Goal: Task Accomplishment & Management: Use online tool/utility

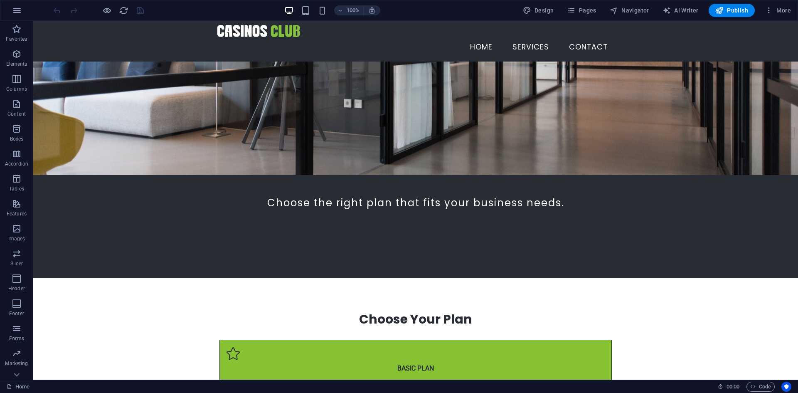
scroll to position [83, 0]
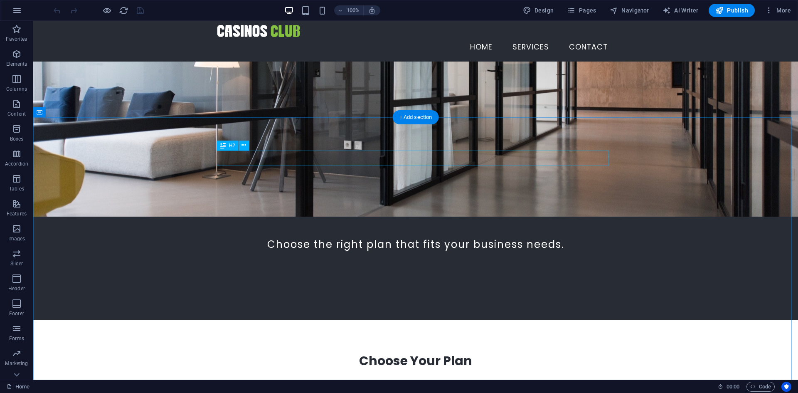
click at [422, 353] on div "Choose Your Plan" at bounding box center [415, 361] width 392 height 16
click at [419, 353] on div "Choose Your Plan" at bounding box center [415, 361] width 392 height 16
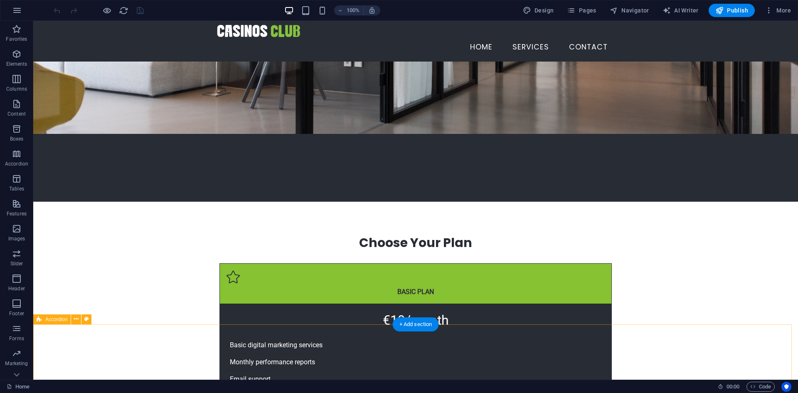
scroll to position [0, 0]
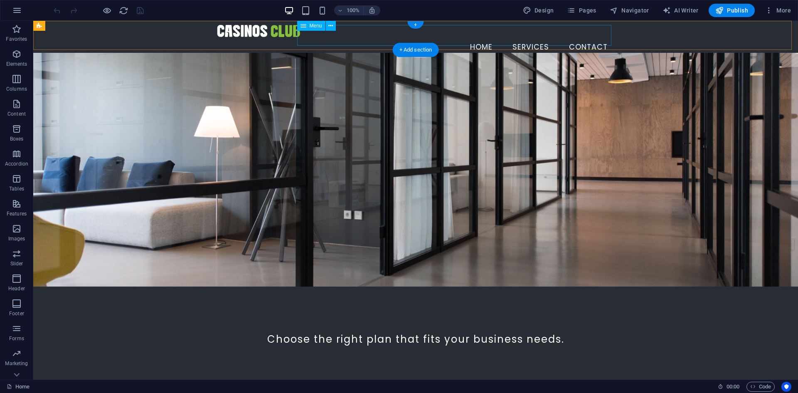
click at [531, 37] on nav "Home services contact" at bounding box center [415, 47] width 397 height 21
click at [380, 37] on nav "Home services contact" at bounding box center [415, 47] width 397 height 21
select select "4"
select select
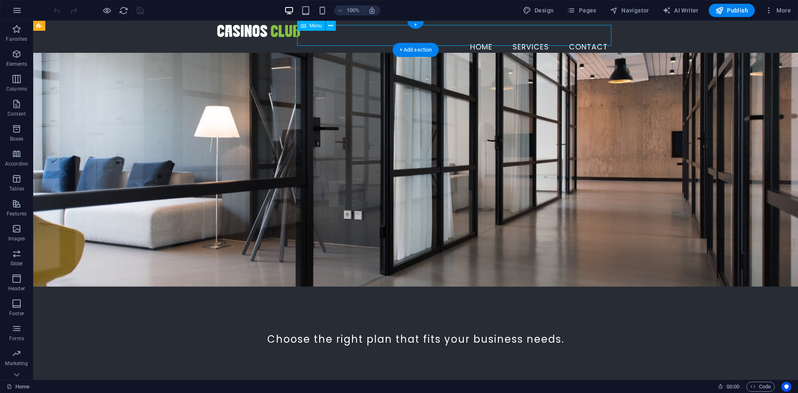
select select "3"
select select
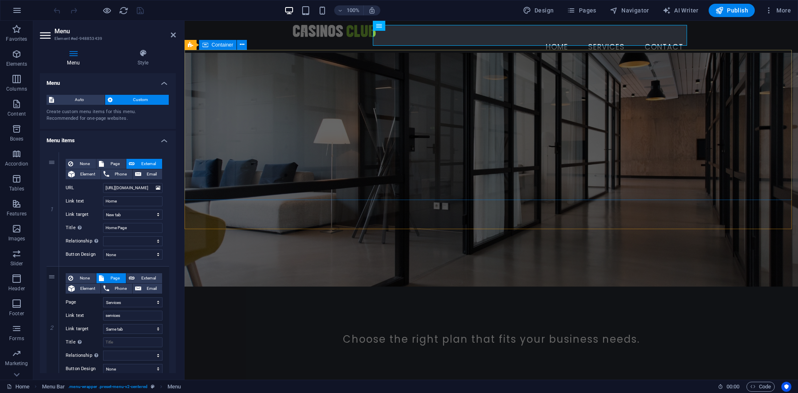
click at [594, 295] on div "Choose the right plan that fits your business needs." at bounding box center [490, 340] width 613 height 90
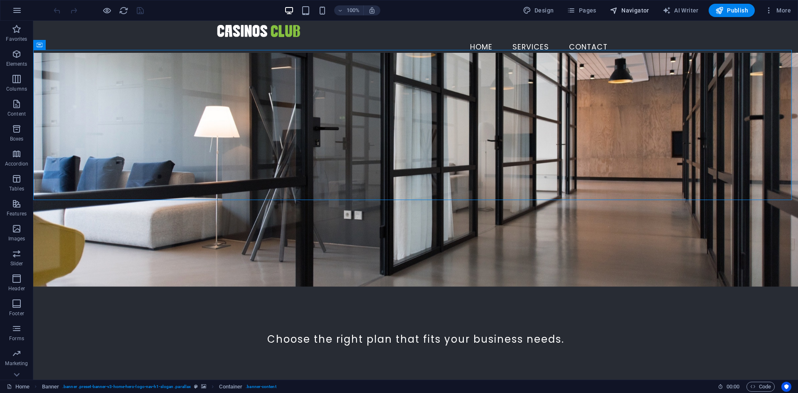
click at [629, 7] on span "Navigator" at bounding box center [629, 10] width 39 height 8
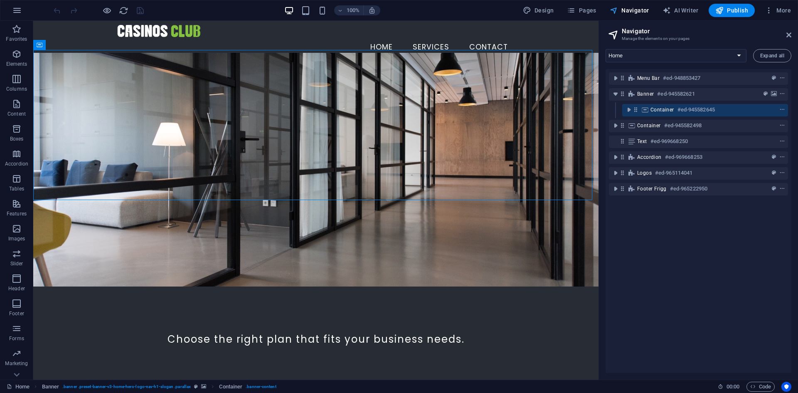
click at [634, 9] on span "Navigator" at bounding box center [629, 10] width 39 height 8
click at [593, 9] on span "Pages" at bounding box center [581, 10] width 29 height 8
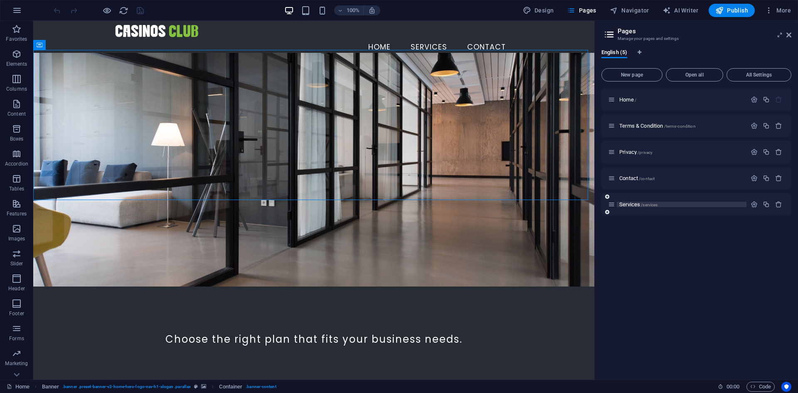
click at [638, 205] on span "Services /services" at bounding box center [638, 204] width 38 height 6
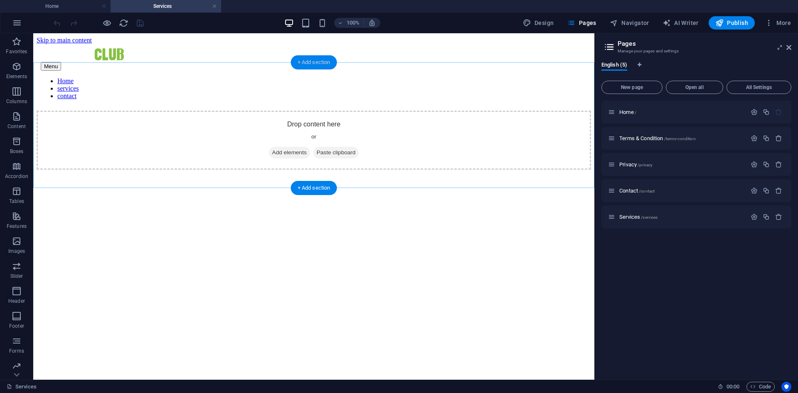
click at [327, 57] on div "+ Add section" at bounding box center [314, 62] width 46 height 14
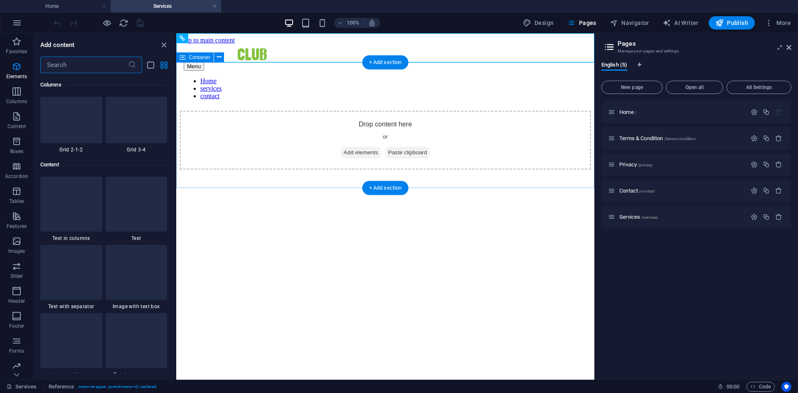
scroll to position [1454, 0]
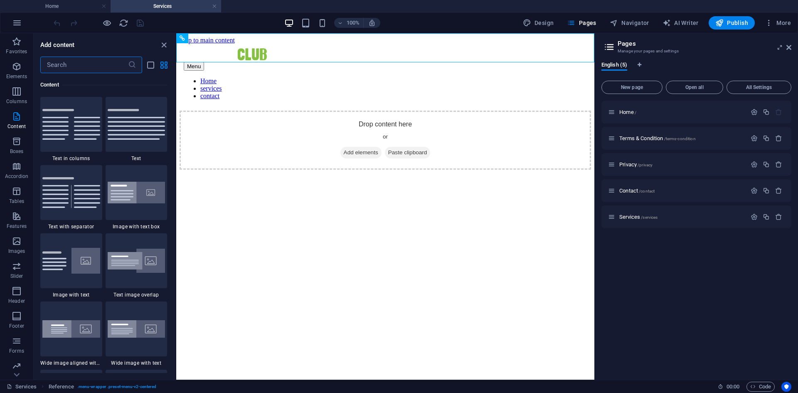
click at [73, 64] on input "text" at bounding box center [84, 65] width 88 height 17
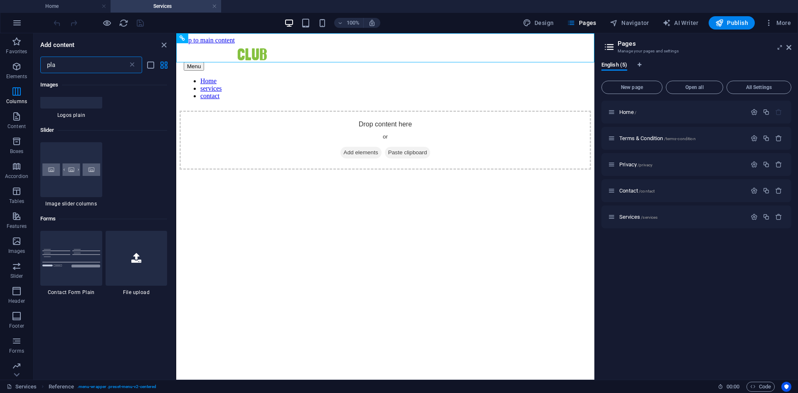
scroll to position [0, 0]
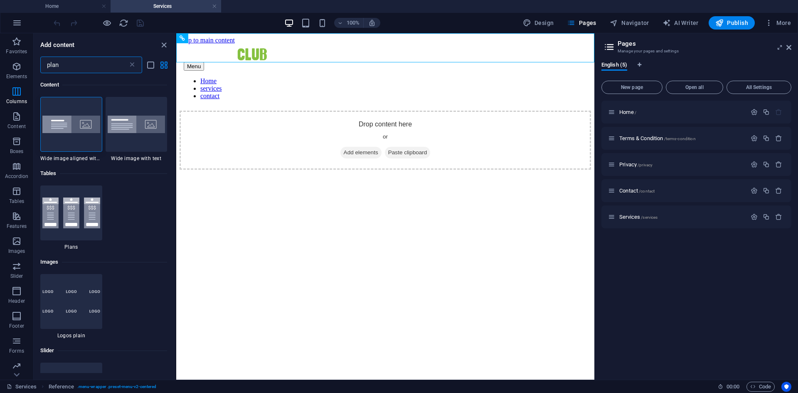
type input "plans"
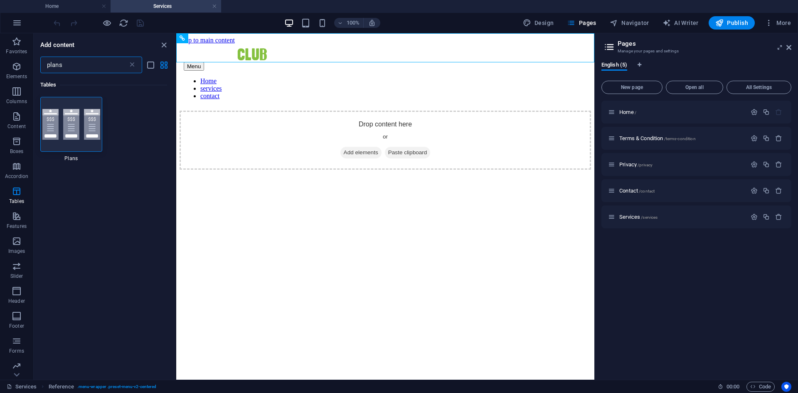
click at [102, 59] on input "plans" at bounding box center [84, 65] width 88 height 17
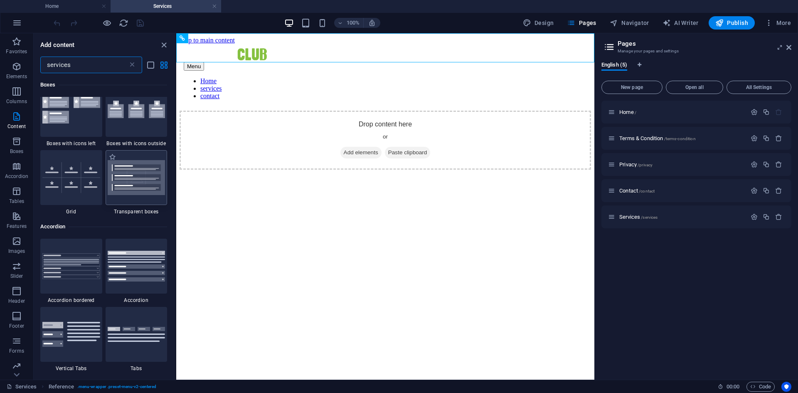
scroll to position [125, 0]
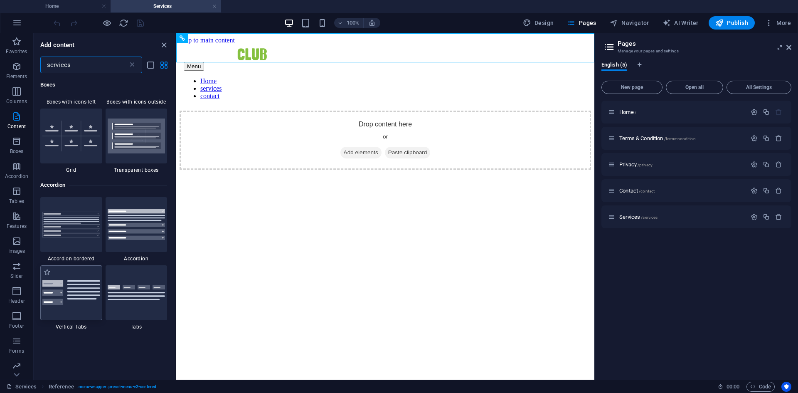
type input "services"
click at [76, 294] on img at bounding box center [71, 292] width 58 height 25
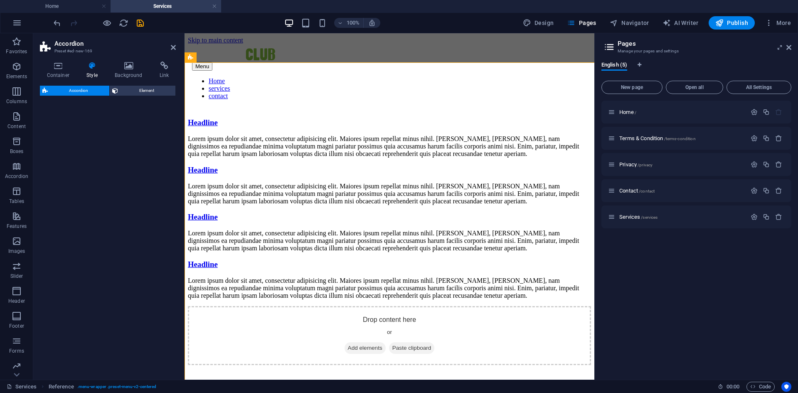
select select "rem"
select select "preset-accordion-v3-list-icon"
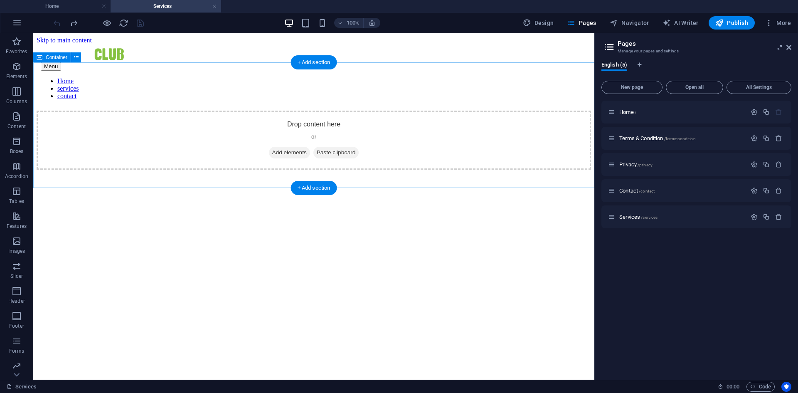
click at [169, 128] on div "Drop content here or Add elements Paste clipboard" at bounding box center [314, 140] width 554 height 59
drag, startPoint x: 302, startPoint y: 74, endPoint x: 306, endPoint y: 69, distance: 5.9
click at [305, 111] on div "Drop content here or Add elements Paste clipboard" at bounding box center [314, 140] width 554 height 59
click at [308, 67] on div "+ Add section" at bounding box center [314, 62] width 46 height 14
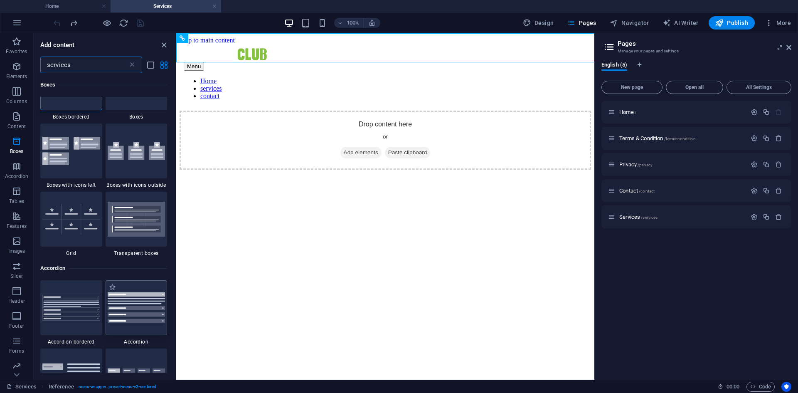
scroll to position [0, 0]
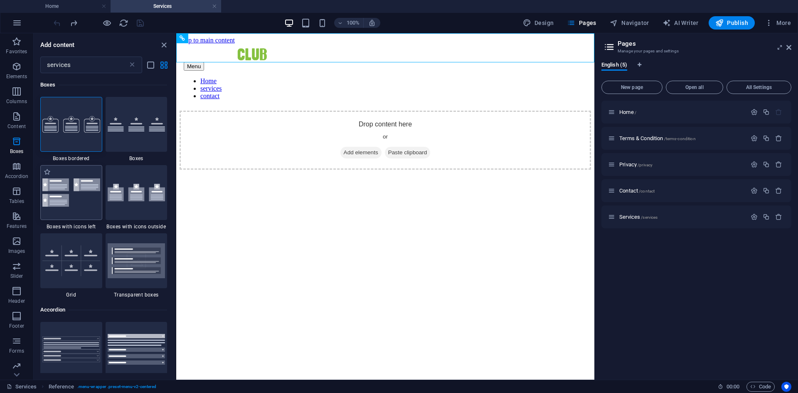
click at [72, 205] on img at bounding box center [71, 192] width 58 height 28
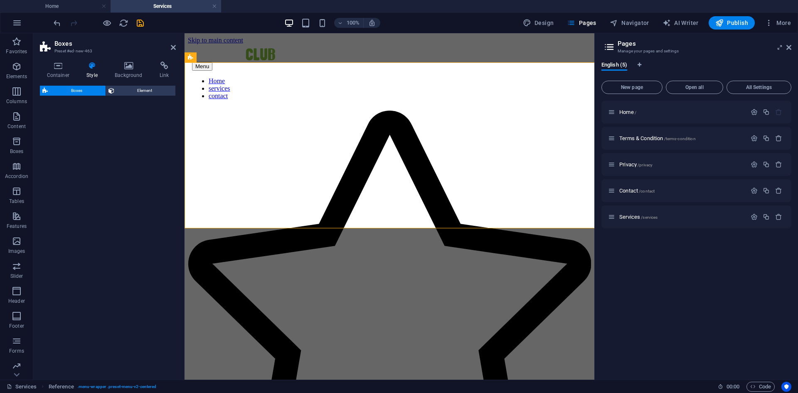
select select "rem"
select select "preset-boxes-v3-icons-left"
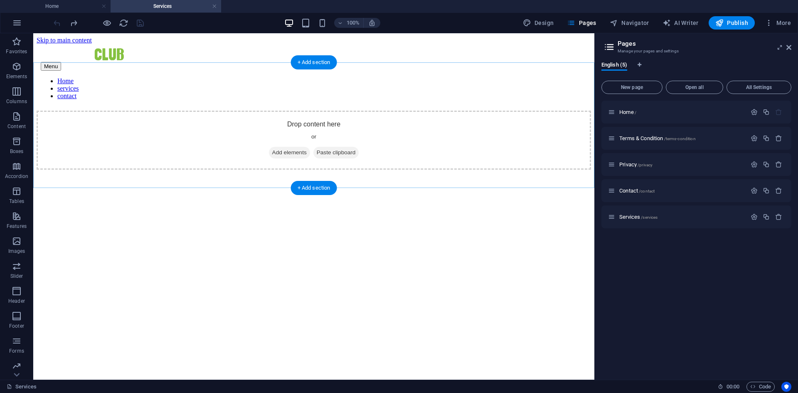
click at [315, 64] on div "+ Add section" at bounding box center [314, 62] width 46 height 14
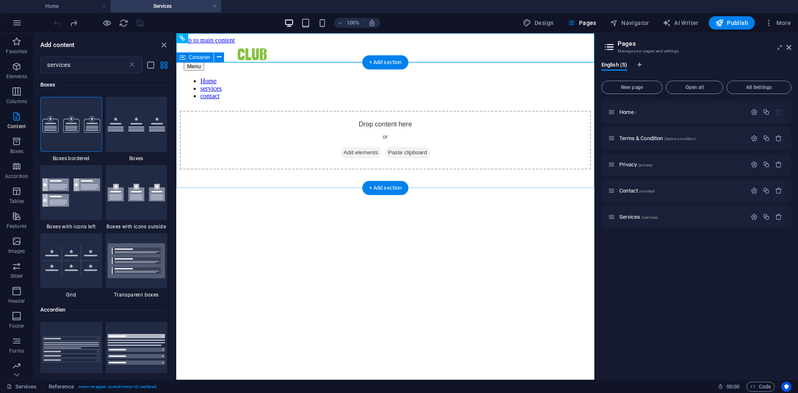
click at [263, 130] on div "Drop content here or Add elements Paste clipboard" at bounding box center [385, 140] width 411 height 59
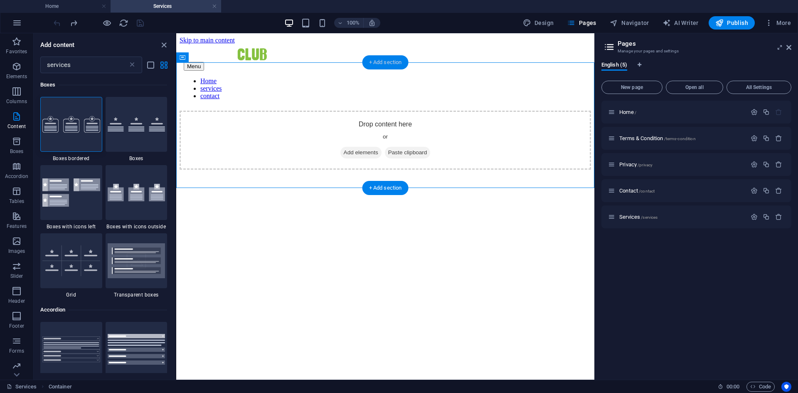
click at [394, 69] on div "+ Add section" at bounding box center [385, 62] width 46 height 14
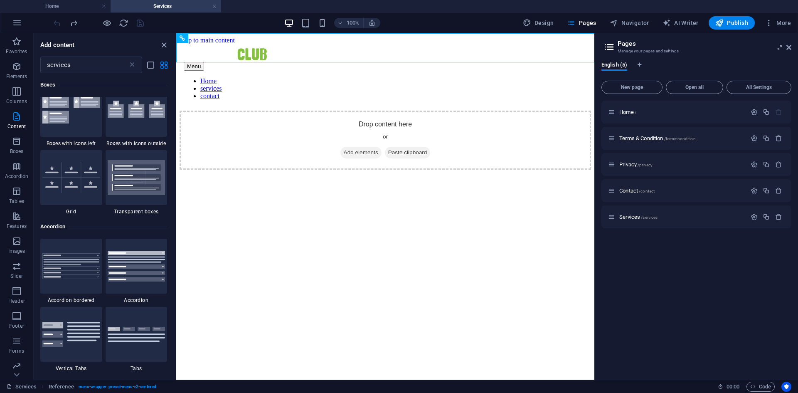
scroll to position [42, 0]
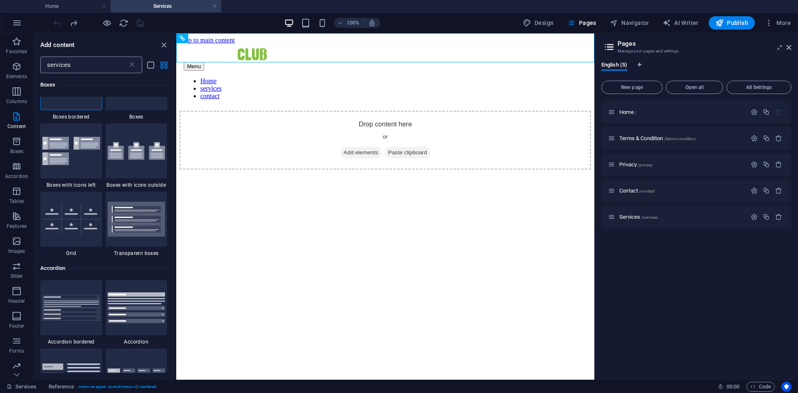
click at [96, 66] on input "services" at bounding box center [84, 65] width 88 height 17
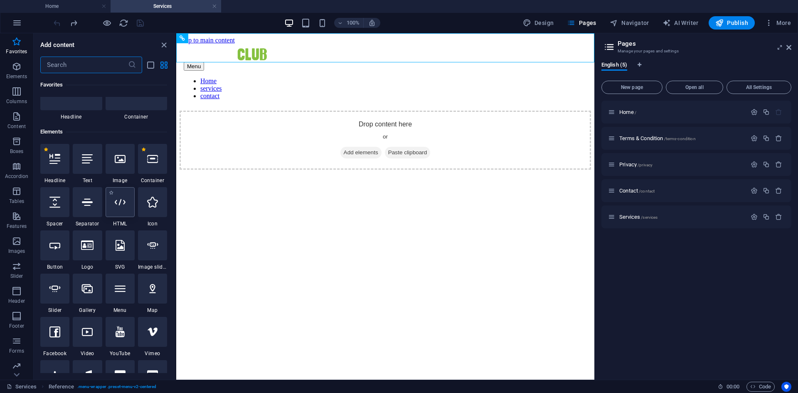
click at [129, 209] on div at bounding box center [120, 202] width 29 height 30
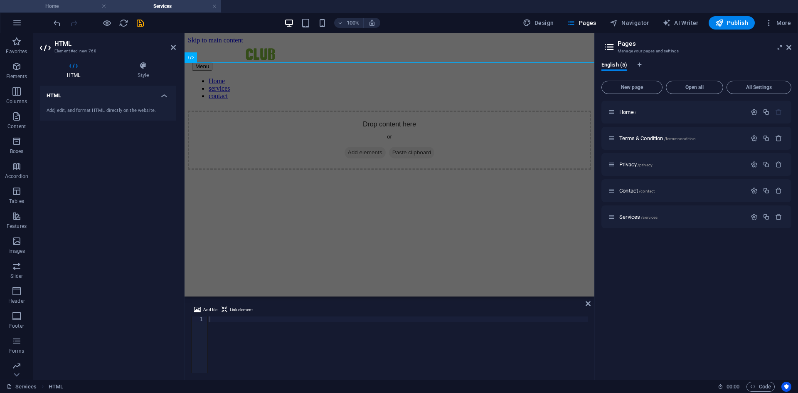
click at [58, 6] on h4 "Home" at bounding box center [55, 6] width 111 height 9
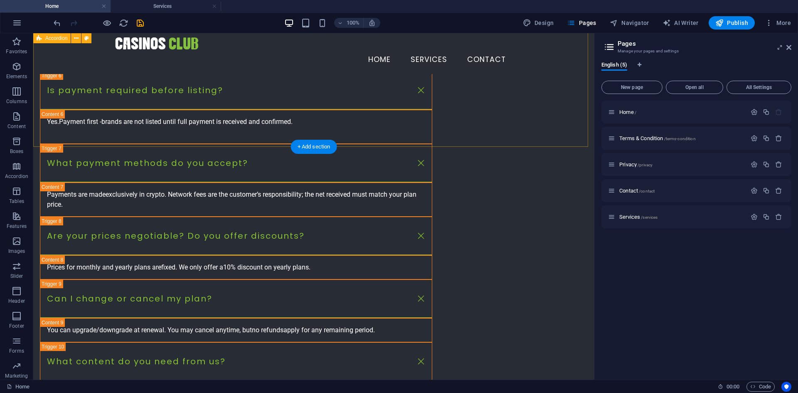
scroll to position [1329, 0]
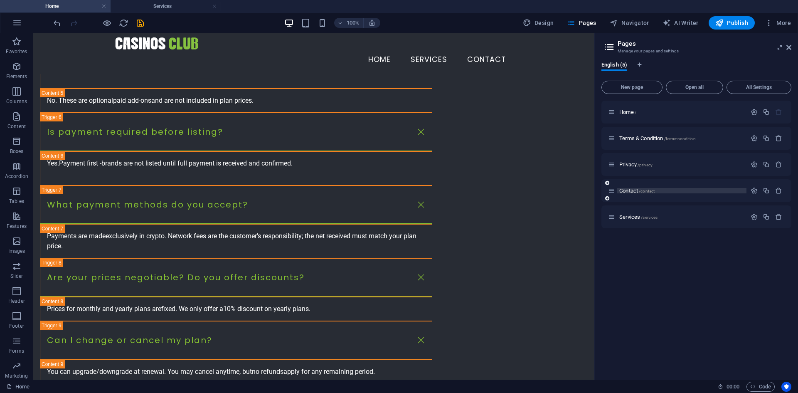
click at [630, 192] on span "Contact /contact" at bounding box center [636, 190] width 35 height 6
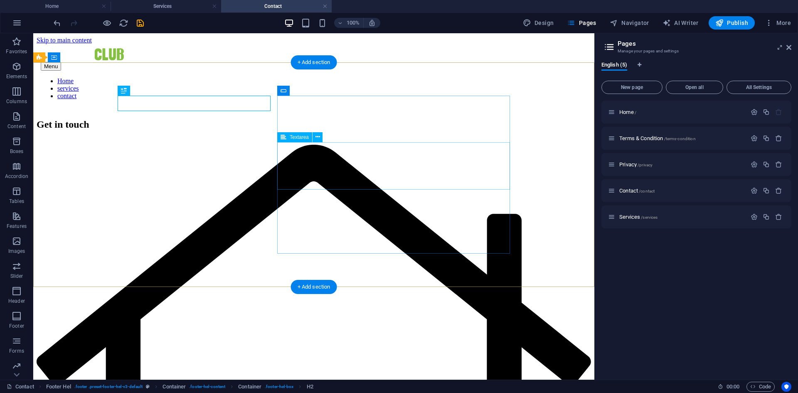
scroll to position [0, 0]
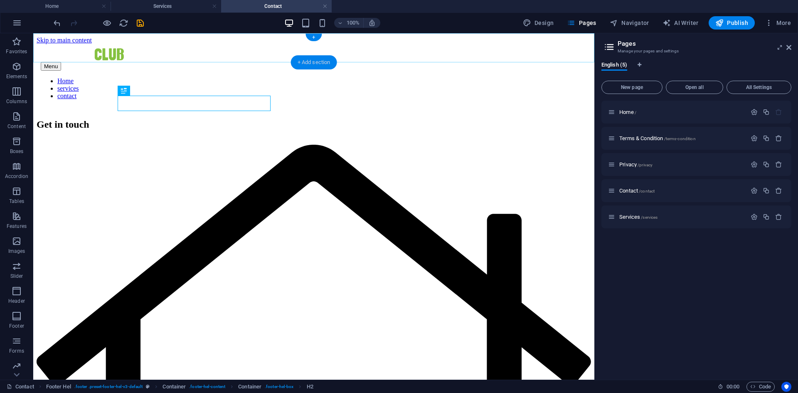
click at [310, 61] on div "+ Add section" at bounding box center [314, 62] width 46 height 14
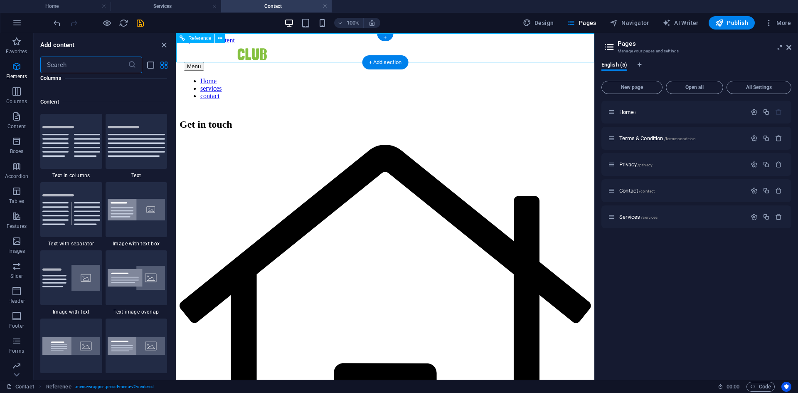
scroll to position [1454, 0]
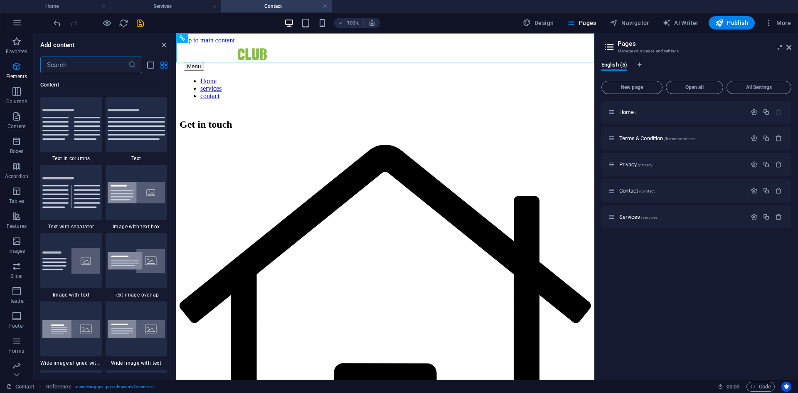
click at [68, 66] on input "text" at bounding box center [84, 65] width 88 height 17
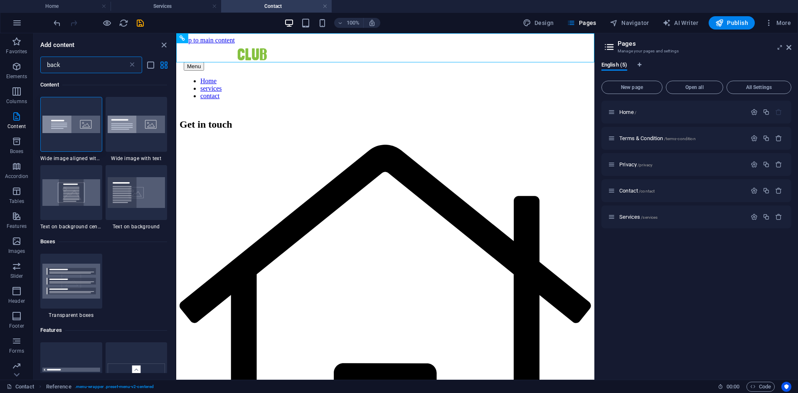
scroll to position [83, 0]
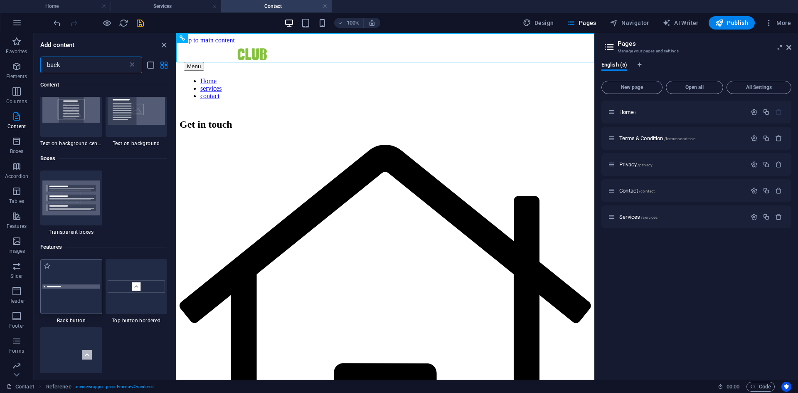
type input "back"
click at [89, 282] on div at bounding box center [71, 286] width 62 height 55
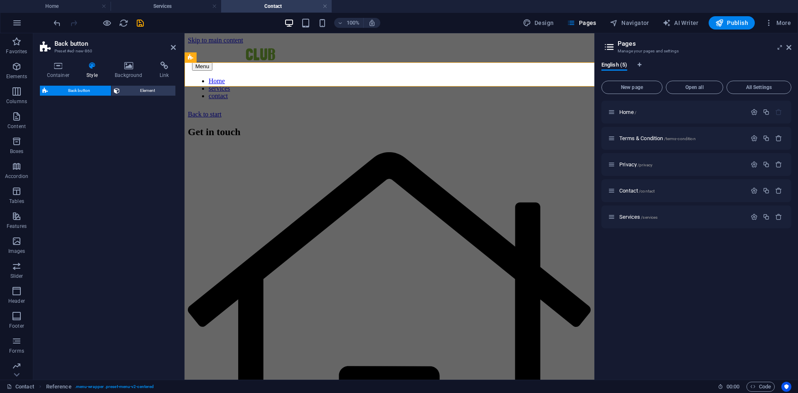
select select "rem"
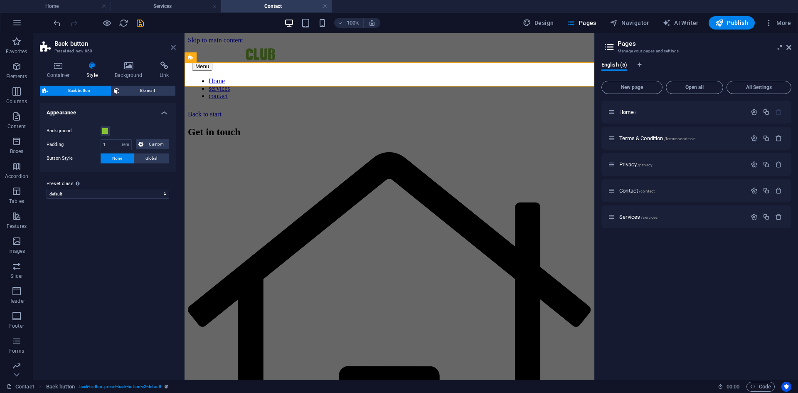
click at [175, 48] on icon at bounding box center [173, 47] width 5 height 7
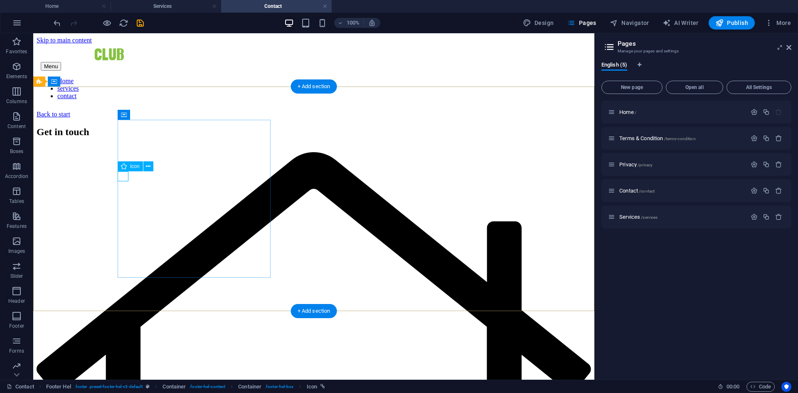
select select "xMidYMid"
select select "px"
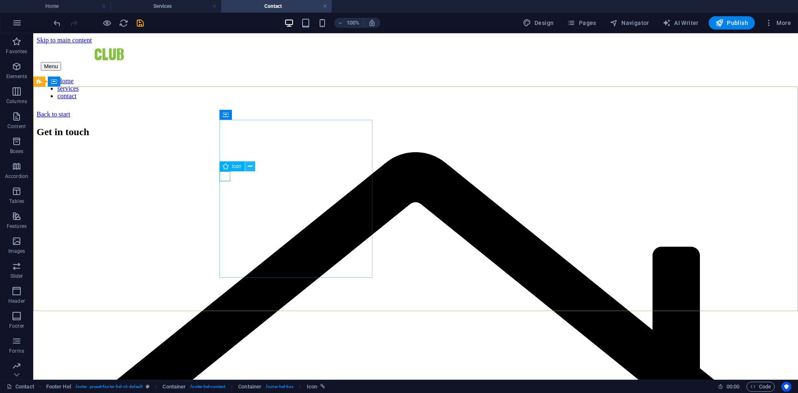
click at [248, 168] on icon at bounding box center [250, 166] width 5 height 9
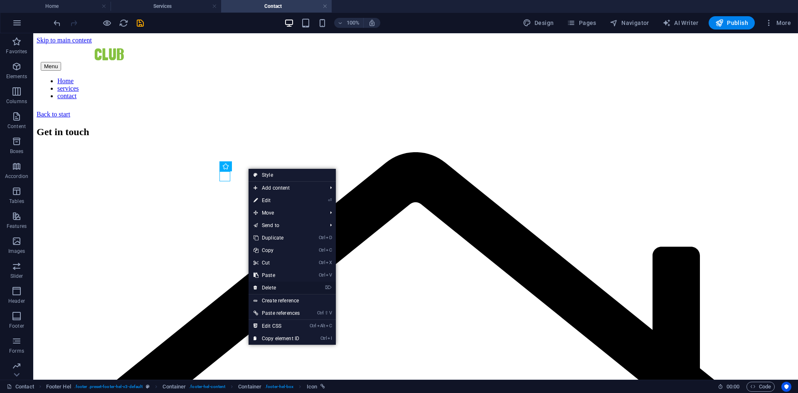
click at [281, 287] on link "⌦ Delete" at bounding box center [276, 287] width 56 height 12
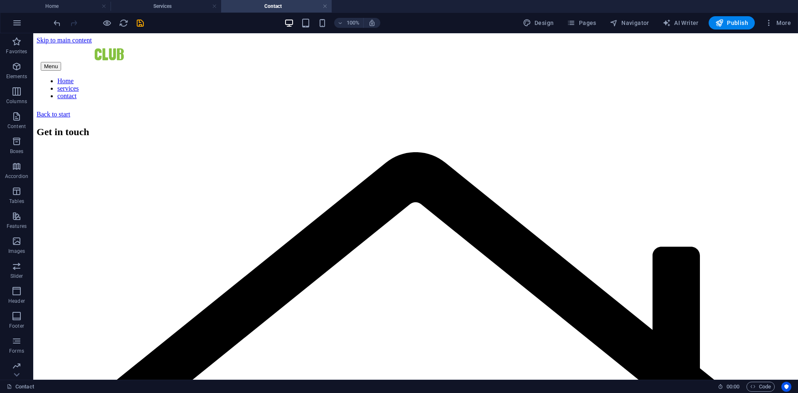
click at [133, 20] on div at bounding box center [98, 22] width 93 height 13
click at [138, 21] on icon "save" at bounding box center [140, 23] width 10 height 10
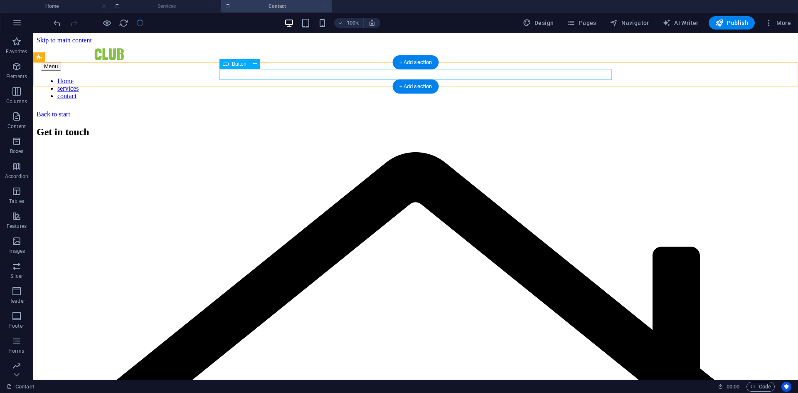
click at [260, 111] on div "Back to start" at bounding box center [416, 114] width 758 height 7
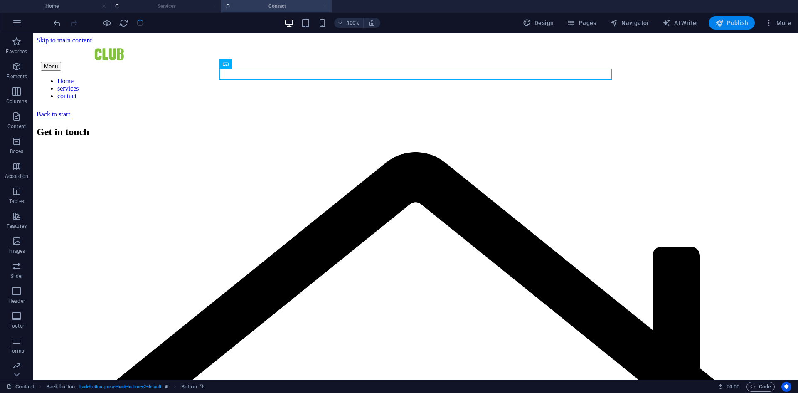
click at [734, 22] on span "Publish" at bounding box center [731, 23] width 33 height 8
checkbox input "false"
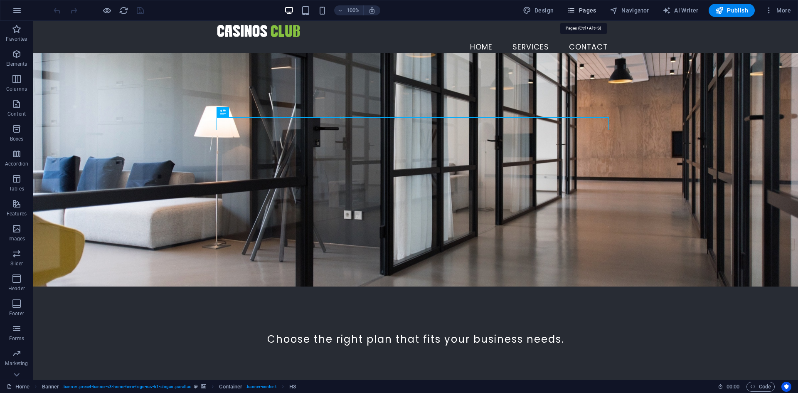
click at [587, 10] on span "Pages" at bounding box center [581, 10] width 29 height 8
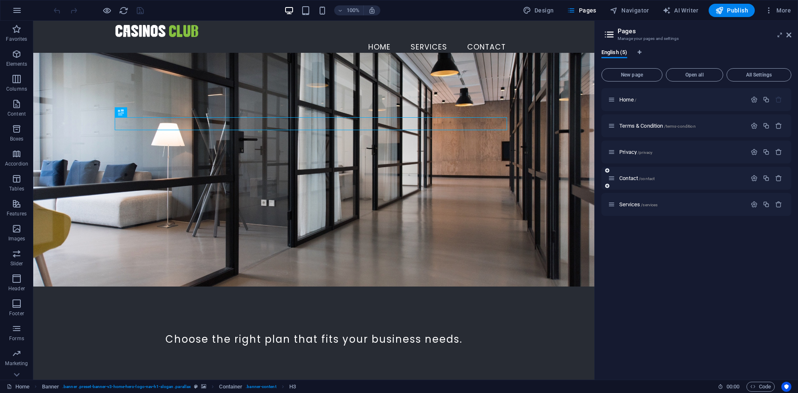
click at [635, 184] on div "Contact /contact" at bounding box center [696, 178] width 190 height 23
click at [631, 180] on span "Contact /contact" at bounding box center [636, 178] width 35 height 6
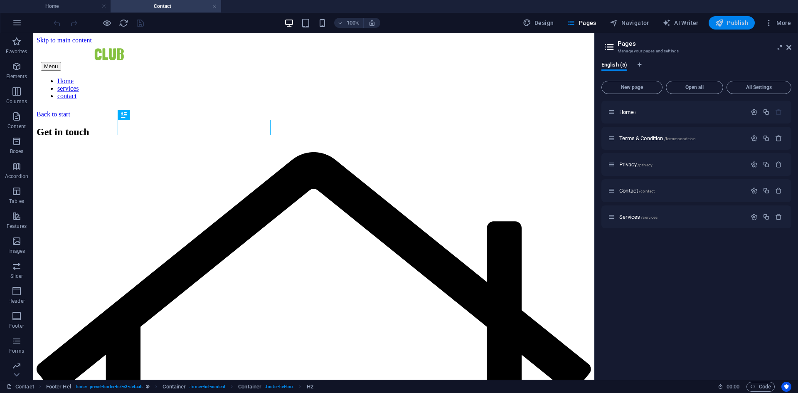
click at [736, 20] on span "Publish" at bounding box center [731, 23] width 33 height 8
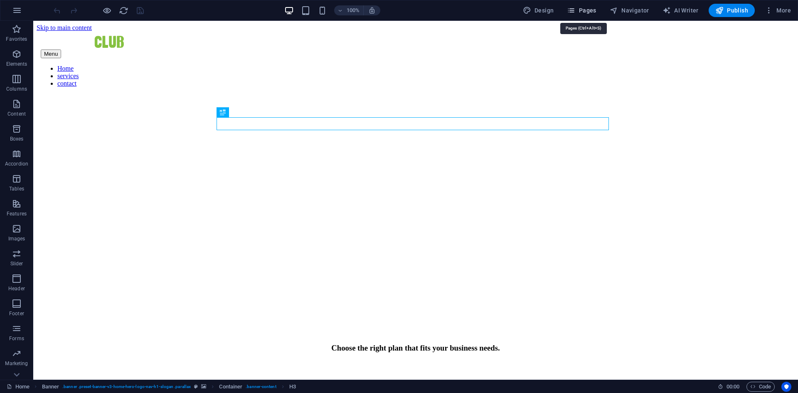
click at [588, 5] on button "Pages" at bounding box center [581, 10] width 36 height 13
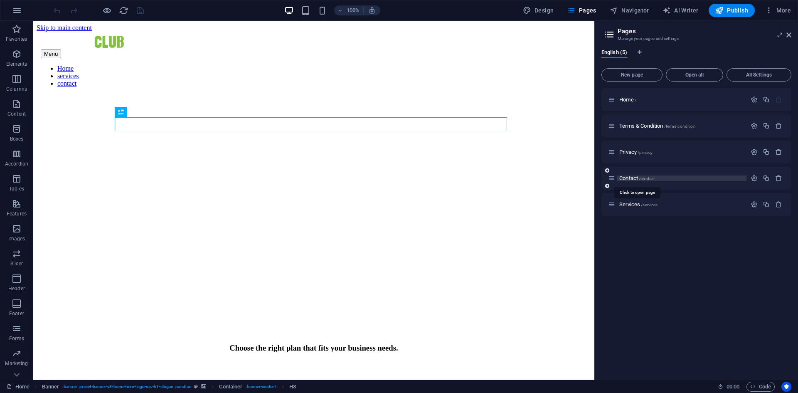
click at [634, 176] on span "Contact /contact" at bounding box center [636, 178] width 35 height 6
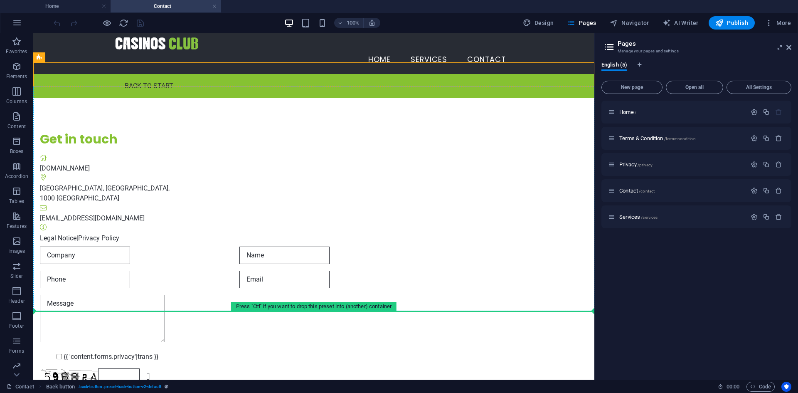
drag, startPoint x: 220, startPoint y: 64, endPoint x: 189, endPoint y: 316, distance: 253.7
click at [189, 316] on html "Skip to main content Menu Home services contact Back to start Get in touch casi…" at bounding box center [313, 238] width 561 height 410
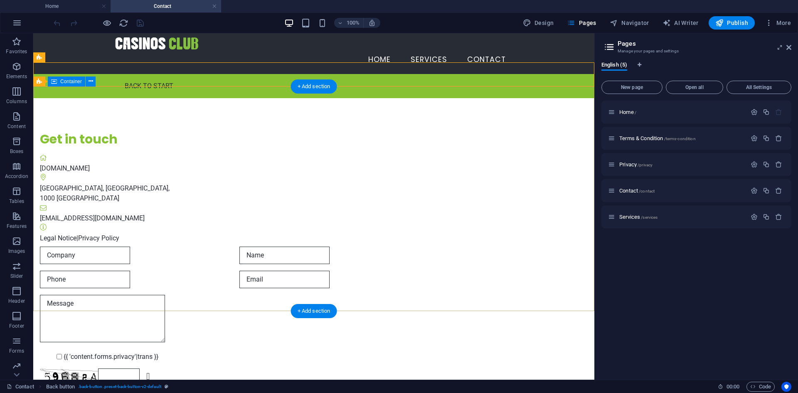
drag, startPoint x: 53, startPoint y: 71, endPoint x: 90, endPoint y: 309, distance: 240.5
click at [90, 309] on div "Menu Home services contact Back to start Get in touch casinosclub.com Skopje, N…" at bounding box center [313, 238] width 561 height 410
click at [83, 201] on div "Get in touch casinosclub.com Skopje, N.Macedonia , 1000 Skopje contact@casinosc…" at bounding box center [313, 270] width 561 height 345
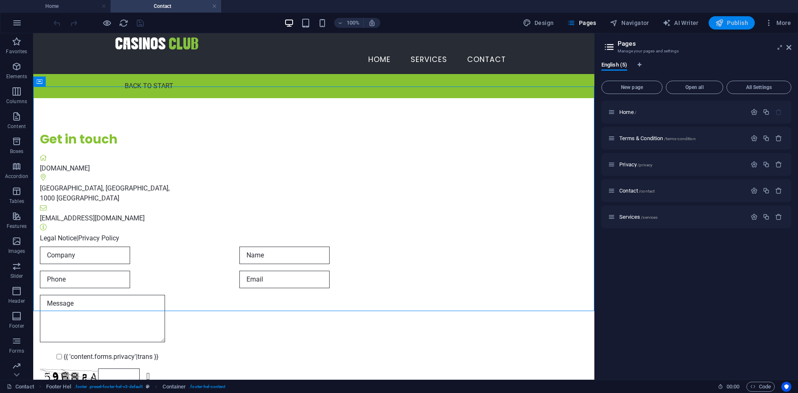
click at [739, 21] on span "Publish" at bounding box center [731, 23] width 33 height 8
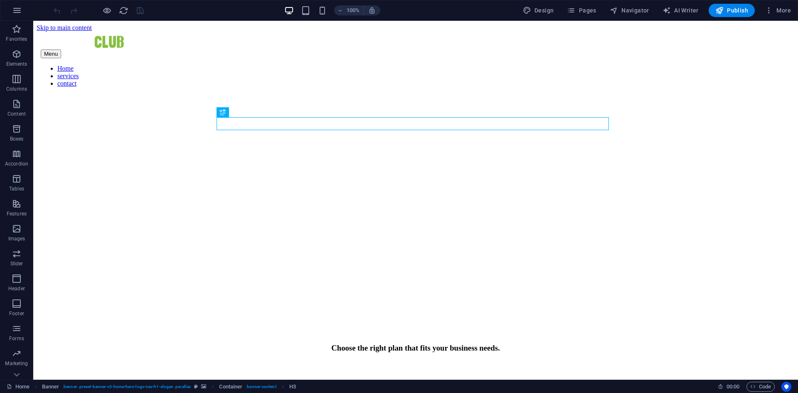
click at [598, 3] on div "100% Design Pages Navigator AI Writer Publish More" at bounding box center [398, 10] width 797 height 20
click at [585, 14] on span "Pages" at bounding box center [581, 10] width 29 height 8
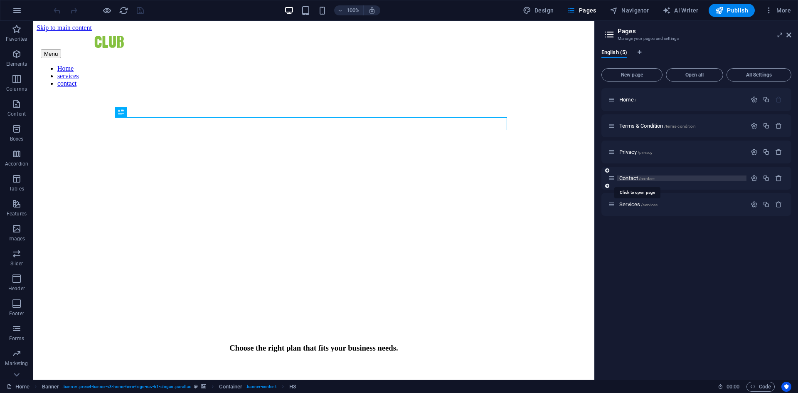
click at [643, 180] on span "/contact" at bounding box center [647, 178] width 16 height 5
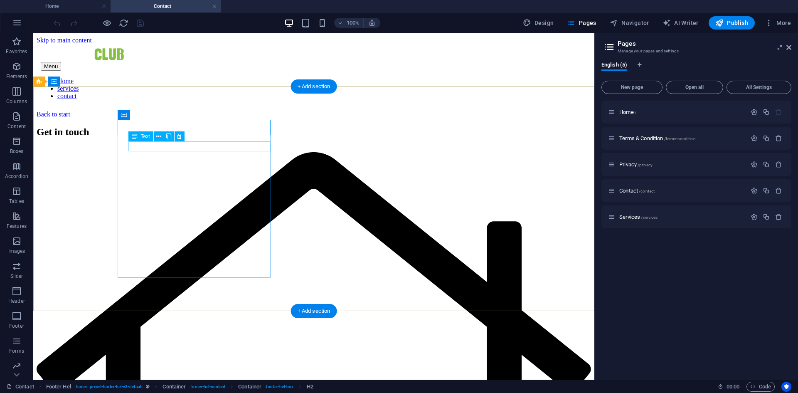
drag, startPoint x: 213, startPoint y: 142, endPoint x: 266, endPoint y: 151, distance: 54.0
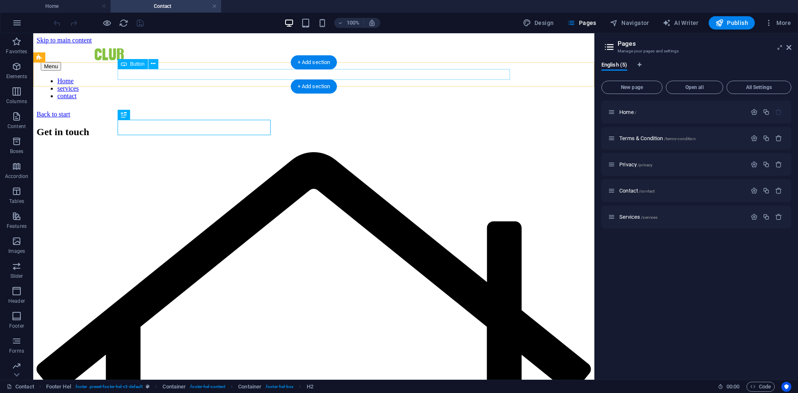
click at [220, 111] on div "Back to start" at bounding box center [314, 114] width 554 height 7
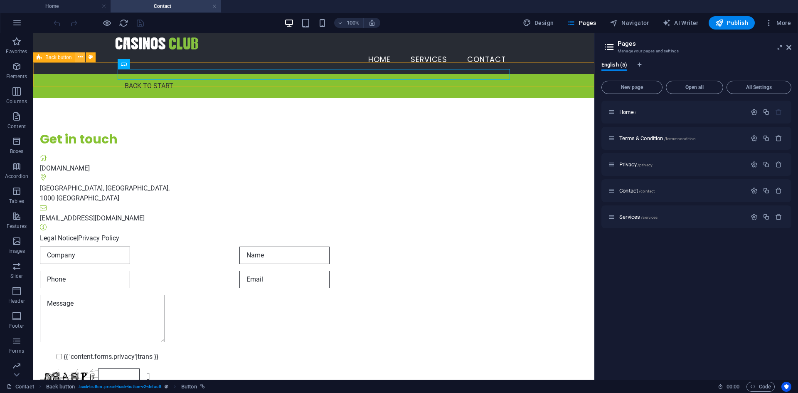
click at [79, 56] on icon at bounding box center [80, 57] width 5 height 9
